Goal: Task Accomplishment & Management: Use online tool/utility

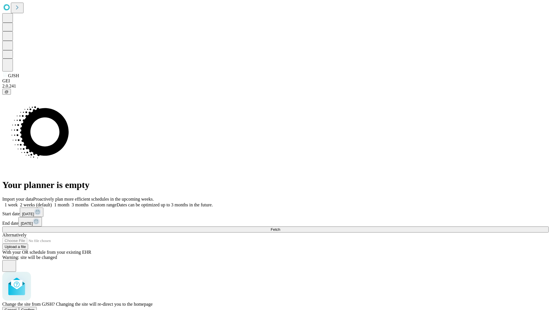
click at [35, 308] on span "Confirm" at bounding box center [27, 310] width 13 height 4
click at [69, 202] on label "1 month" at bounding box center [60, 204] width 17 height 5
click at [280, 227] on span "Fetch" at bounding box center [275, 229] width 9 height 4
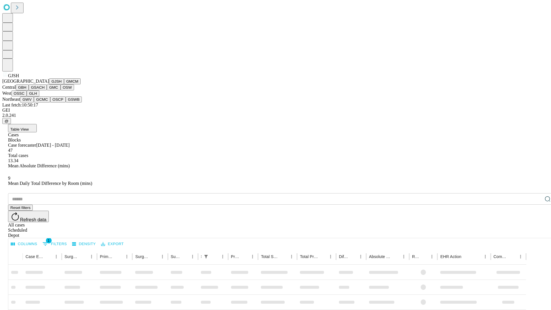
click at [64, 84] on button "GMCM" at bounding box center [72, 81] width 17 height 6
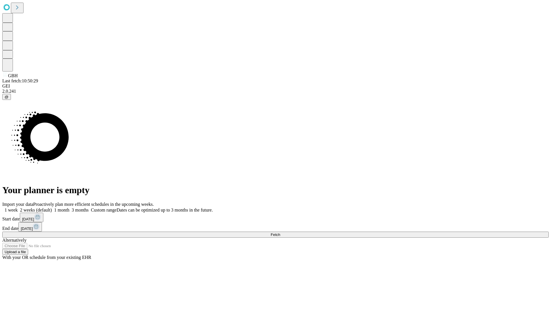
click at [69, 207] on label "1 month" at bounding box center [60, 209] width 17 height 5
click at [280, 232] on span "Fetch" at bounding box center [275, 234] width 9 height 4
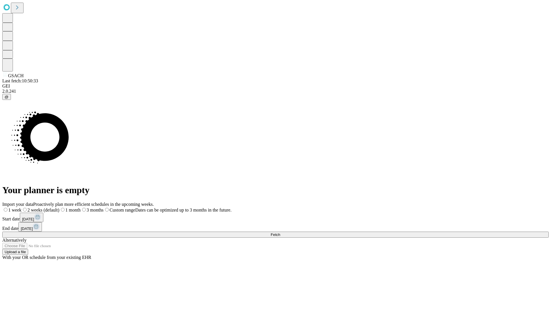
click at [81, 207] on label "1 month" at bounding box center [69, 209] width 21 height 5
click at [280, 232] on span "Fetch" at bounding box center [275, 234] width 9 height 4
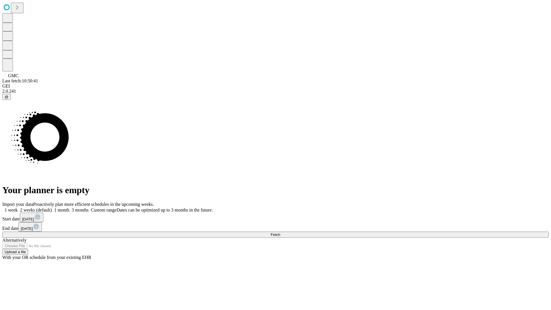
click at [69, 207] on label "1 month" at bounding box center [60, 209] width 17 height 5
click at [280, 232] on span "Fetch" at bounding box center [275, 234] width 9 height 4
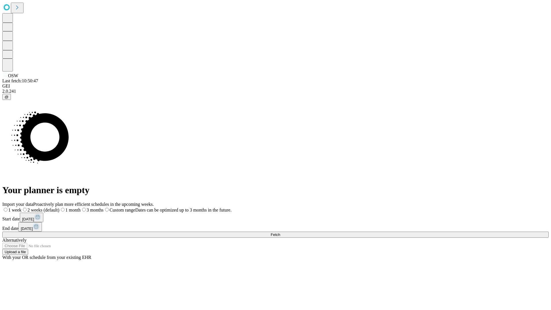
click at [280, 232] on span "Fetch" at bounding box center [275, 234] width 9 height 4
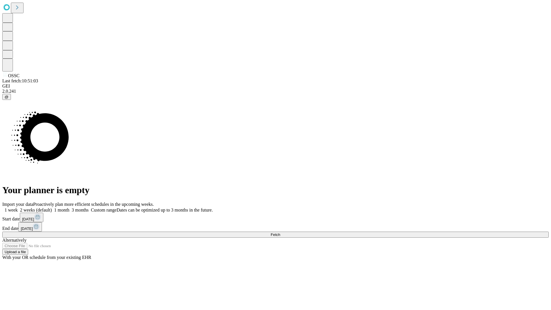
click at [69, 207] on label "1 month" at bounding box center [60, 209] width 17 height 5
click at [280, 232] on span "Fetch" at bounding box center [275, 234] width 9 height 4
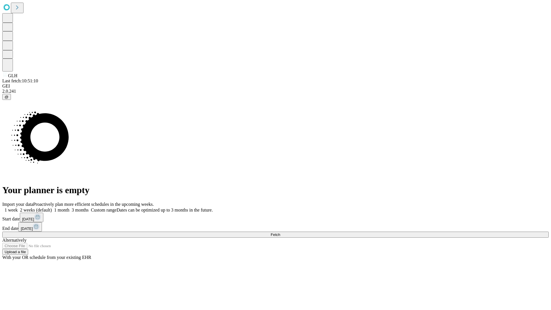
click at [69, 207] on label "1 month" at bounding box center [60, 209] width 17 height 5
click at [280, 232] on span "Fetch" at bounding box center [275, 234] width 9 height 4
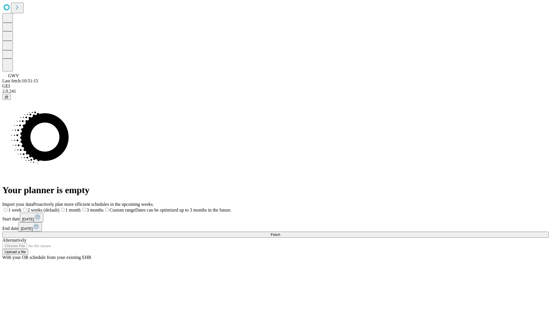
click at [81, 207] on label "1 month" at bounding box center [69, 209] width 21 height 5
click at [280, 232] on span "Fetch" at bounding box center [275, 234] width 9 height 4
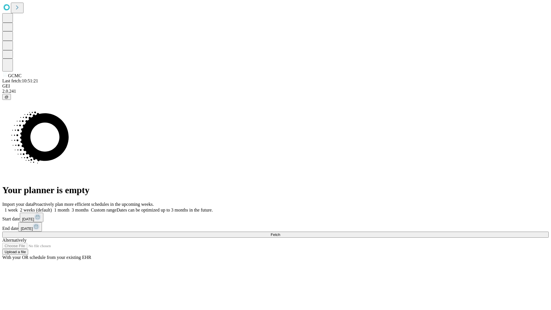
click at [69, 207] on label "1 month" at bounding box center [60, 209] width 17 height 5
click at [280, 232] on span "Fetch" at bounding box center [275, 234] width 9 height 4
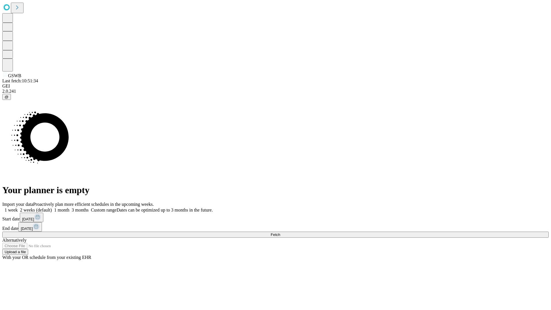
click at [280, 232] on span "Fetch" at bounding box center [275, 234] width 9 height 4
